Goal: Task Accomplishment & Management: Manage account settings

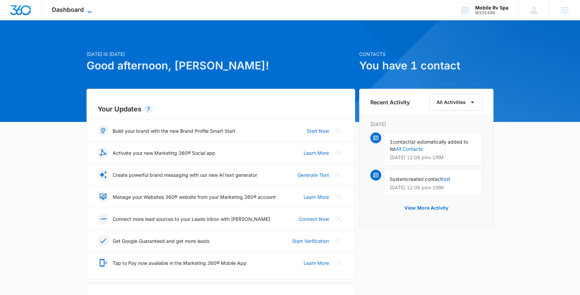
click at [69, 11] on span "Dashboard" at bounding box center [68, 9] width 32 height 7
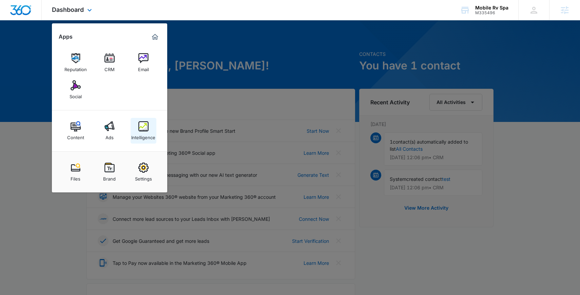
click at [145, 138] on div "Intelligence" at bounding box center [143, 136] width 24 height 9
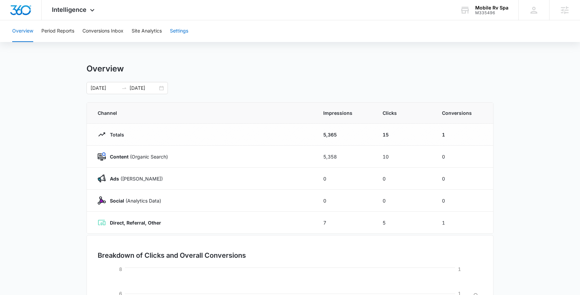
click at [180, 28] on button "Settings" at bounding box center [179, 31] width 18 height 22
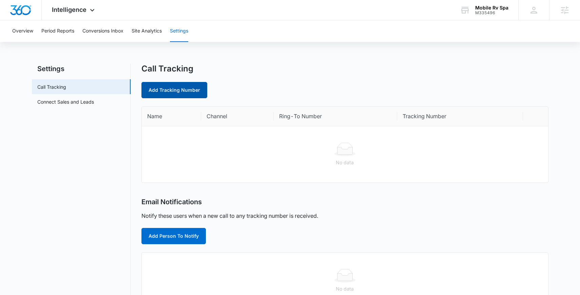
scroll to position [3, 0]
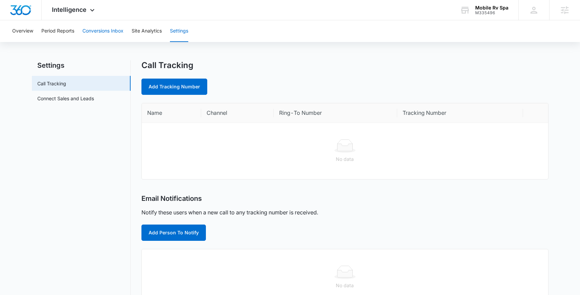
click at [113, 32] on button "Conversions Inbox" at bounding box center [102, 31] width 41 height 22
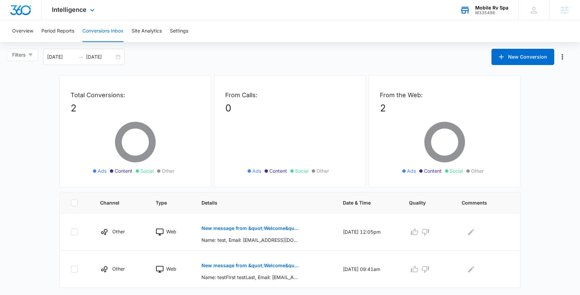
click at [499, 9] on div "Mobile Rv Spa" at bounding box center [491, 7] width 33 height 5
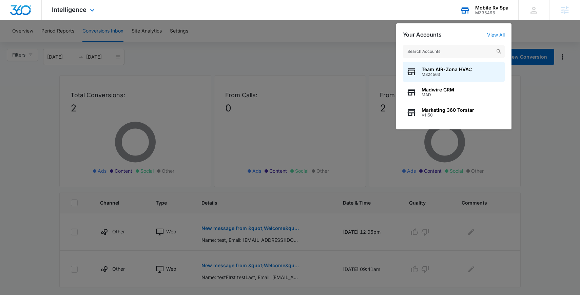
click at [497, 35] on link "View All" at bounding box center [496, 35] width 18 height 6
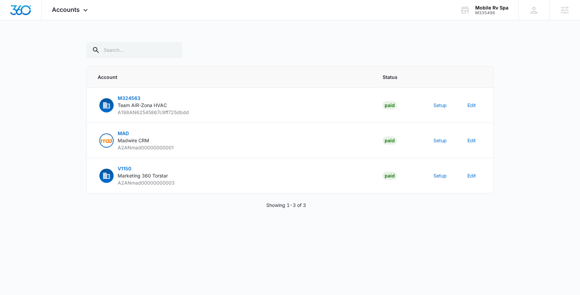
click at [136, 41] on div "Accounts Apps Reputation CRM Email Social Content Ads Intelligence Files Brand …" at bounding box center [290, 112] width 580 height 225
click at [137, 49] on input "text" at bounding box center [134, 50] width 96 height 16
paste input "M335496"
type input "M335496"
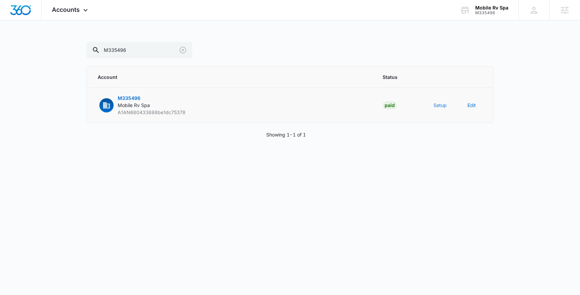
click at [436, 105] on button "Setup" at bounding box center [439, 105] width 13 height 7
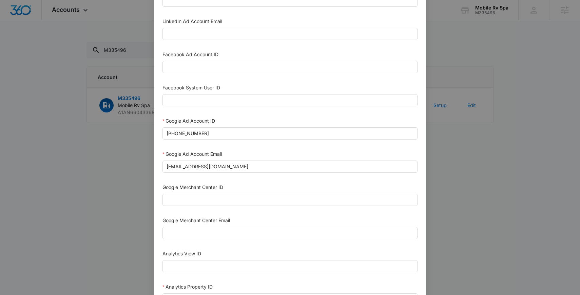
scroll to position [95, 0]
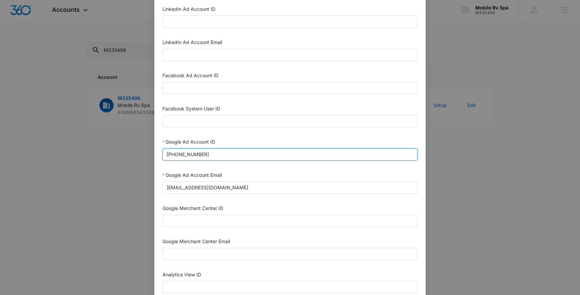
click at [245, 156] on input "318-789-2811" at bounding box center [289, 154] width 255 height 12
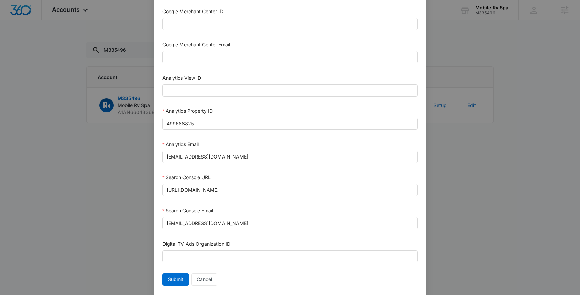
scroll to position [292, 0]
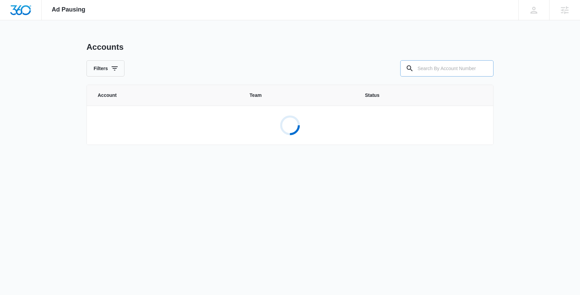
click at [435, 69] on input "text" at bounding box center [446, 68] width 93 height 16
paste input "M335496"
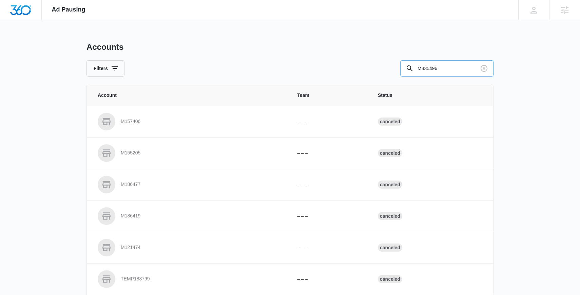
type input "M335496"
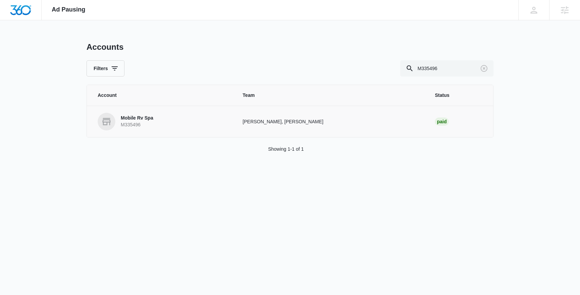
click at [159, 120] on link "Mobile Rv Spa M335496" at bounding box center [162, 122] width 128 height 18
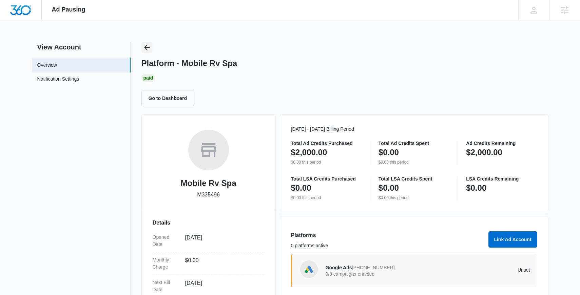
click at [147, 46] on icon "Back" at bounding box center [147, 47] width 8 height 8
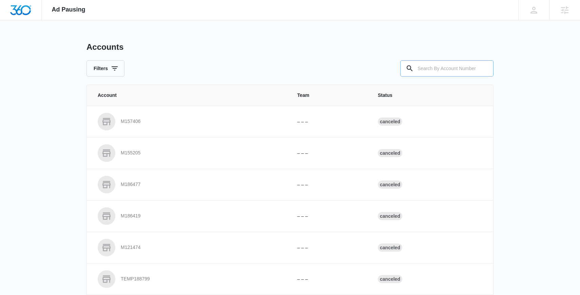
click at [427, 69] on input "text" at bounding box center [446, 68] width 93 height 16
paste input "M335133"
type input "M335133"
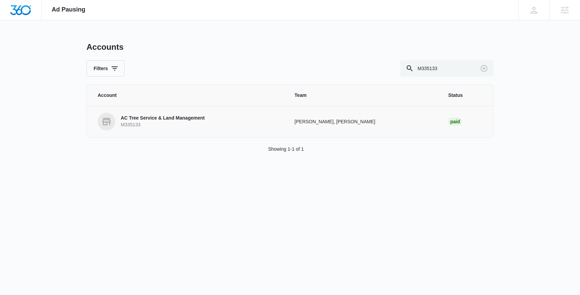
click at [245, 122] on link "AC Tree Service & Land Management M335133" at bounding box center [188, 122] width 180 height 18
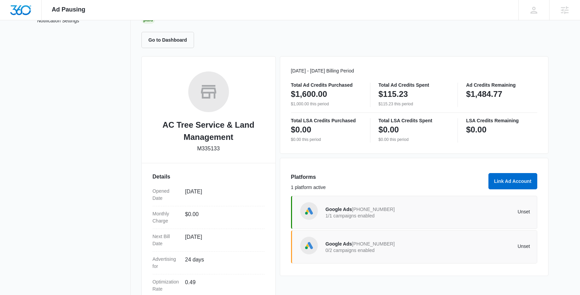
scroll to position [64, 0]
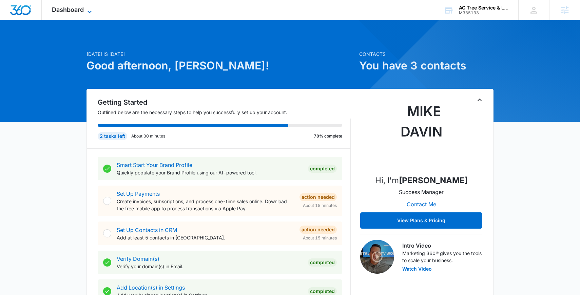
click at [62, 7] on span "Dashboard" at bounding box center [68, 9] width 32 height 7
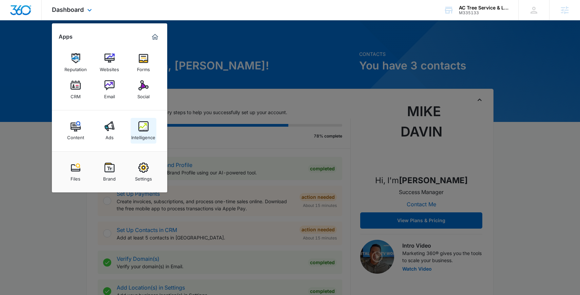
click at [143, 129] on img at bounding box center [143, 126] width 10 height 10
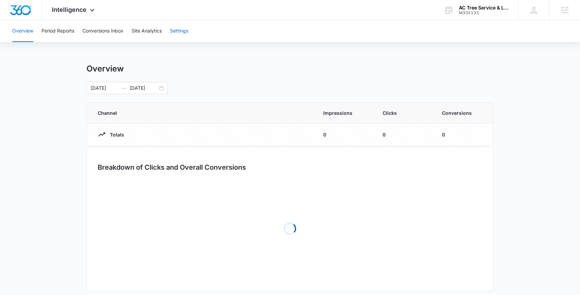
click at [185, 29] on button "Settings" at bounding box center [179, 31] width 18 height 22
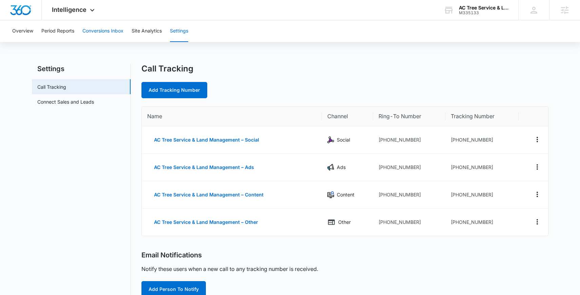
click at [114, 31] on button "Conversions Inbox" at bounding box center [102, 31] width 41 height 22
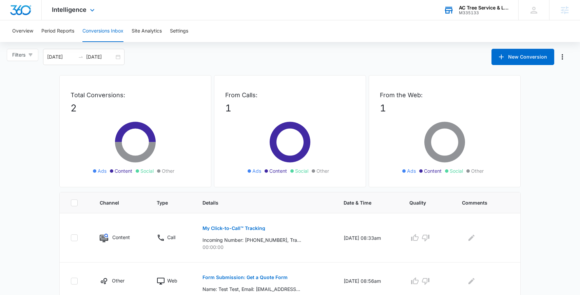
click at [486, 13] on div "M335133" at bounding box center [483, 13] width 49 height 5
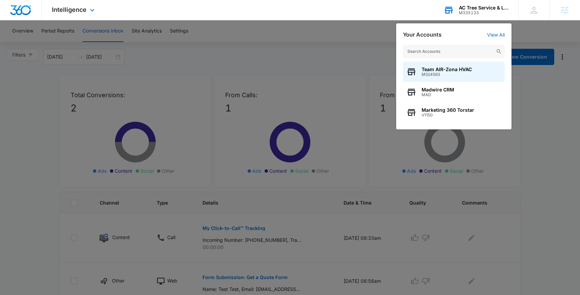
click at [500, 38] on div "Team AIR-Zona HVAC M324563 Madwire CRM MAD Marketing 360 Torstar V1150" at bounding box center [453, 84] width 115 height 92
click at [500, 36] on link "View All" at bounding box center [496, 35] width 18 height 6
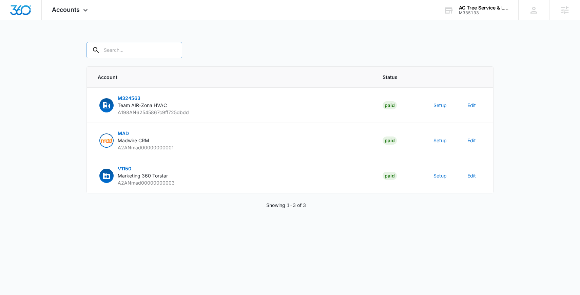
click at [120, 55] on input "text" at bounding box center [134, 50] width 96 height 16
click at [120, 56] on input "text" at bounding box center [134, 50] width 96 height 16
paste input "M335133"
type input "M335133"
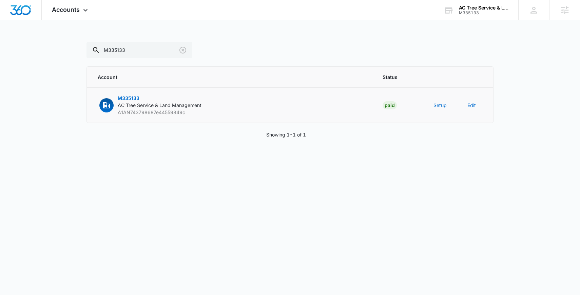
click at [449, 100] on td "Setup" at bounding box center [442, 105] width 34 height 35
click at [439, 108] on button "Setup" at bounding box center [439, 105] width 13 height 7
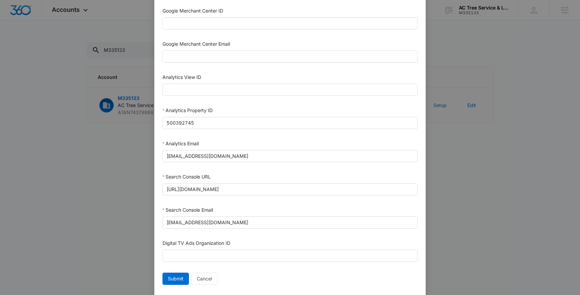
scroll to position [295, 0]
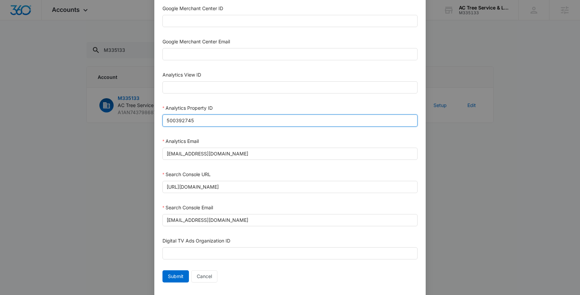
click at [274, 123] on input "500392745" at bounding box center [289, 121] width 255 height 12
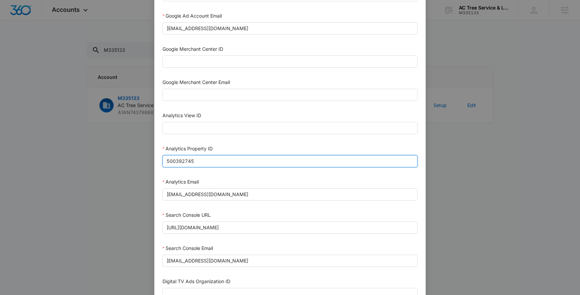
scroll to position [228, 0]
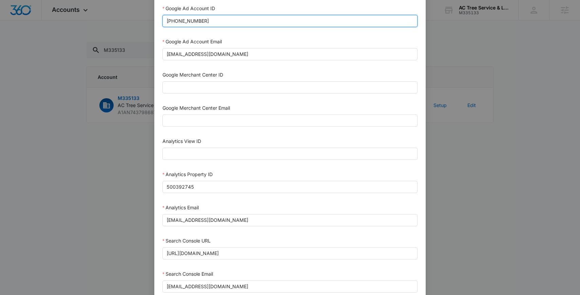
click at [216, 20] on input "878-393-4629" at bounding box center [289, 21] width 255 height 12
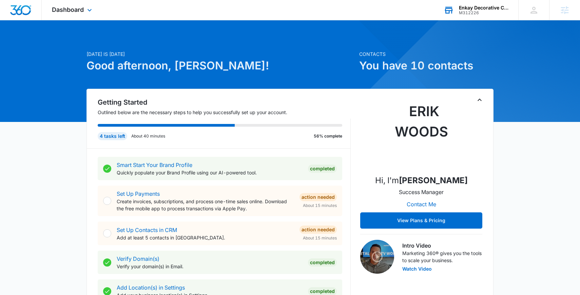
click at [496, 8] on div "Enkay Decorative Concrete Solutions" at bounding box center [483, 7] width 49 height 5
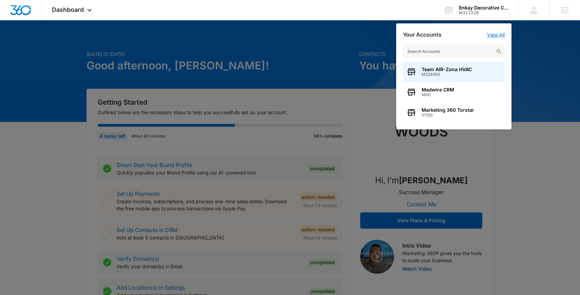
click at [500, 36] on link "View All" at bounding box center [496, 35] width 18 height 6
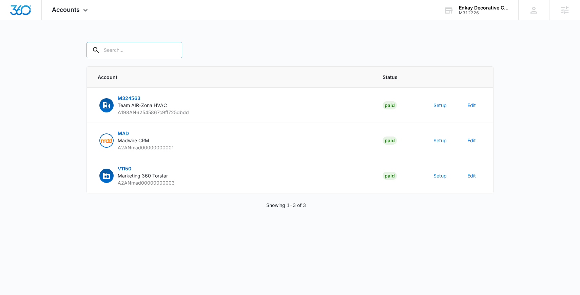
click at [135, 44] on input "text" at bounding box center [134, 50] width 96 height 16
paste input "PAS Handoff Double Check PAS Double-check CTC's Other Notes CTC numbers created…"
type input "PAS Handoff Double Check PAS Double-check CTC's Other Notes CTC numbers created…"
click at [120, 49] on input "text" at bounding box center [134, 50] width 96 height 16
paste input "M312226"
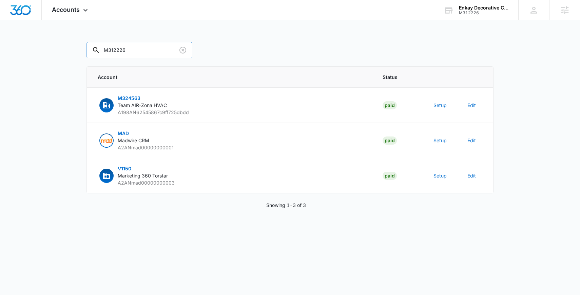
type input "M312226"
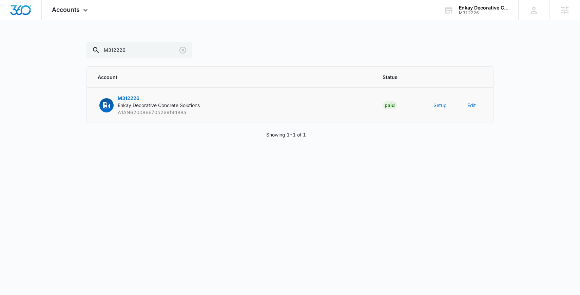
click at [432, 106] on td "Setup" at bounding box center [442, 105] width 34 height 35
click at [440, 104] on button "Setup" at bounding box center [439, 105] width 13 height 7
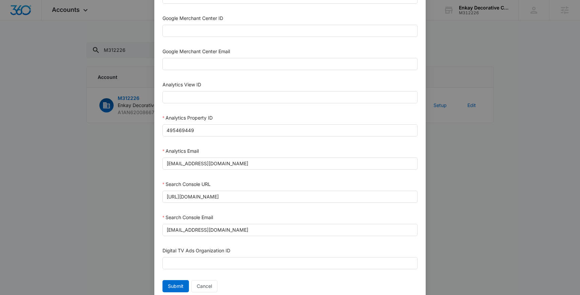
scroll to position [287, 0]
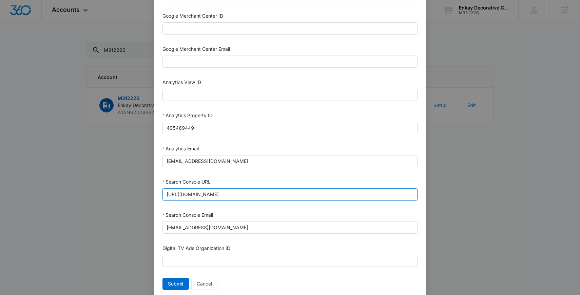
click at [245, 191] on input "[URL][DOMAIN_NAME]" at bounding box center [289, 194] width 255 height 12
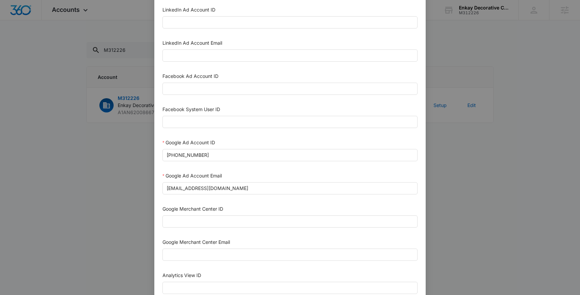
scroll to position [4, 0]
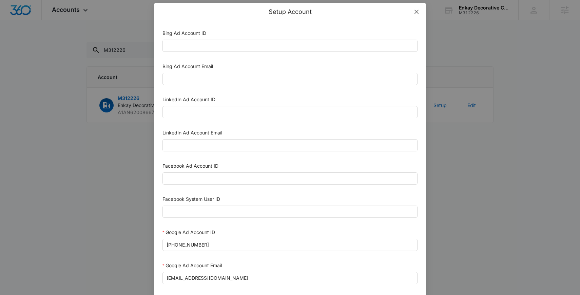
click at [417, 13] on icon "close" at bounding box center [415, 11] width 5 height 5
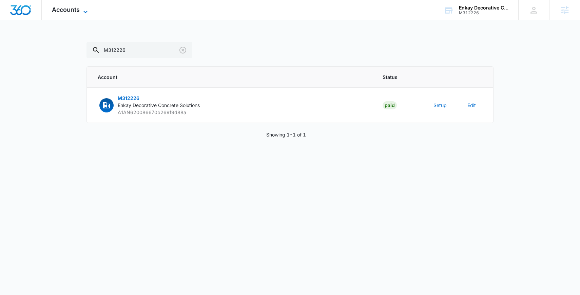
click at [66, 9] on span "Accounts" at bounding box center [66, 9] width 28 height 7
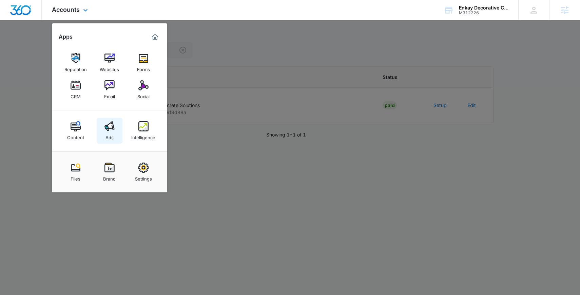
click at [110, 126] on img at bounding box center [109, 126] width 10 height 10
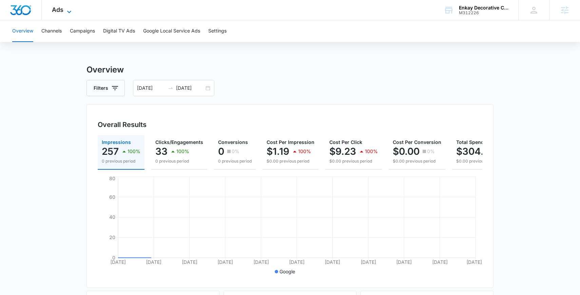
click at [68, 8] on icon at bounding box center [69, 12] width 8 height 8
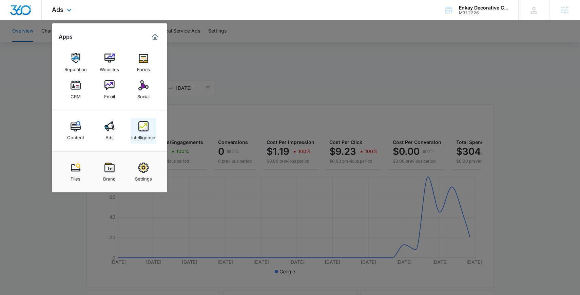
click at [145, 132] on div "Intelligence" at bounding box center [143, 136] width 24 height 9
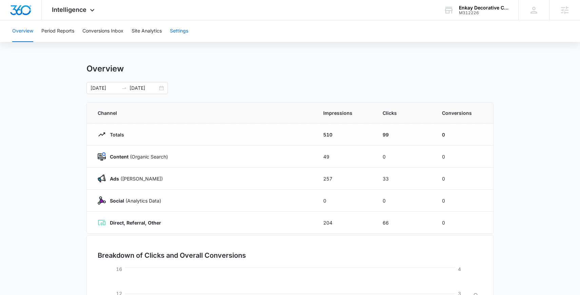
click at [177, 28] on button "Settings" at bounding box center [179, 31] width 18 height 22
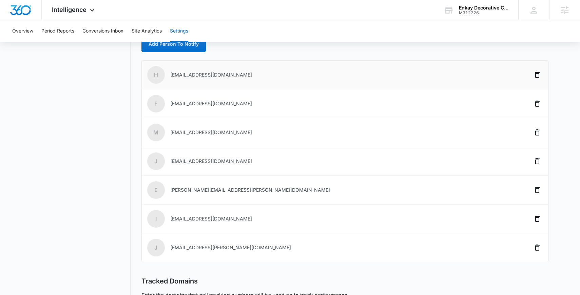
scroll to position [312, 0]
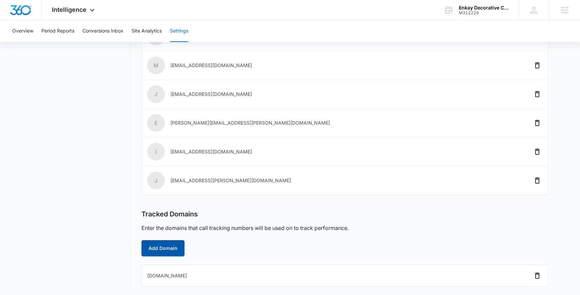
click at [168, 251] on button "Add Domain" at bounding box center [162, 248] width 43 height 16
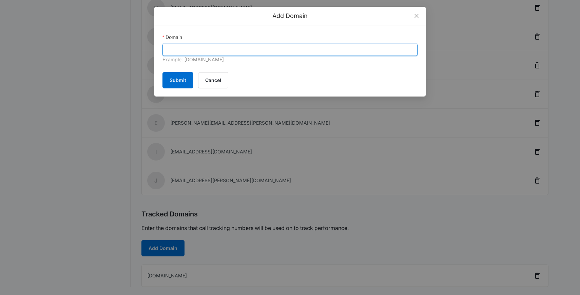
click at [190, 48] on input "Domain" at bounding box center [289, 50] width 255 height 12
paste input "[URL][DOMAIN_NAME]"
type input "[URL][DOMAIN_NAME]"
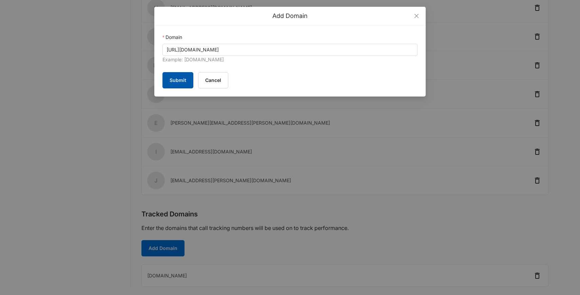
click at [179, 79] on button "Submit" at bounding box center [177, 80] width 31 height 16
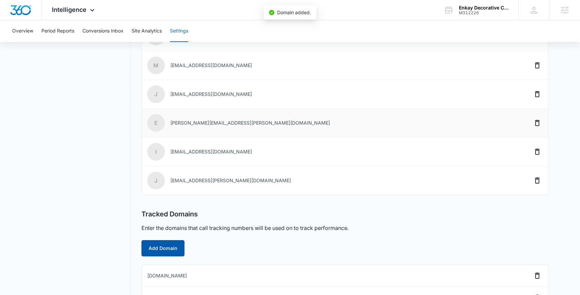
scroll to position [335, 0]
